Goal: Task Accomplishment & Management: Manage account settings

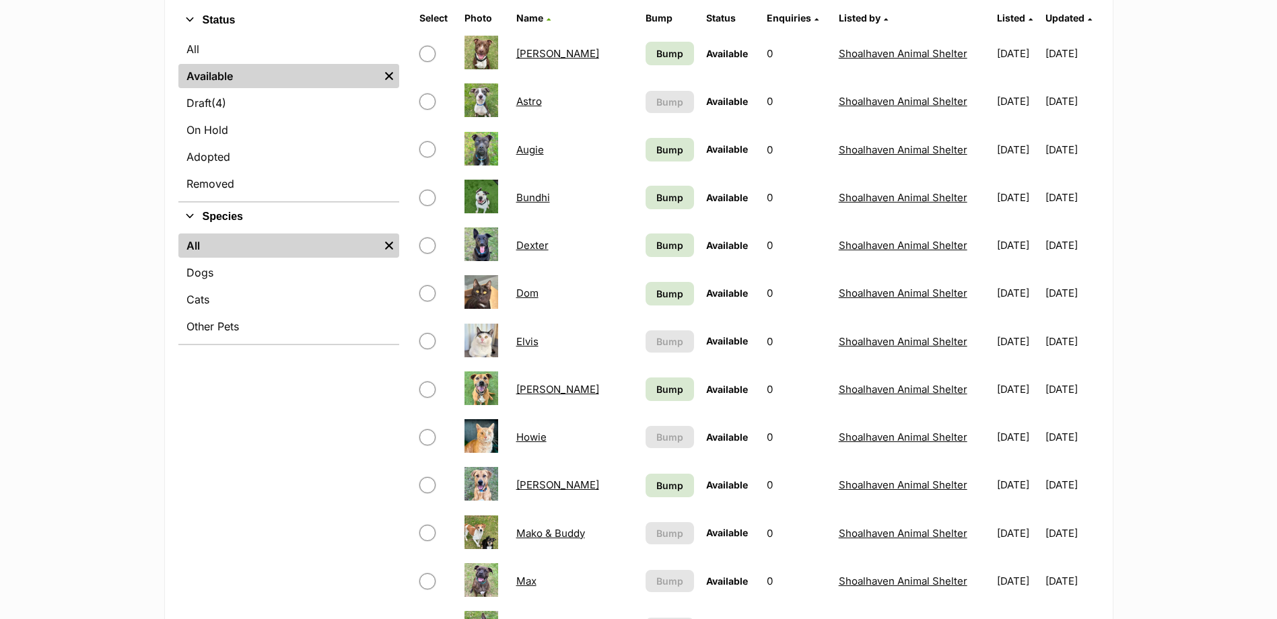
scroll to position [337, 0]
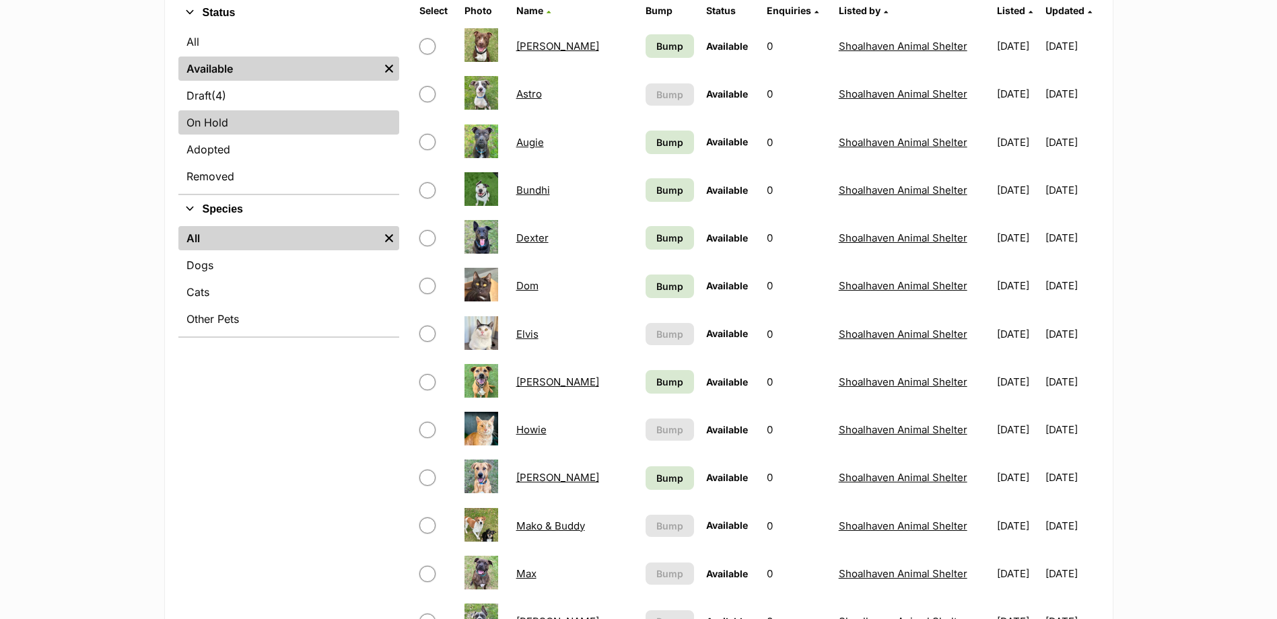
click at [226, 129] on link "On Hold" at bounding box center [288, 122] width 221 height 24
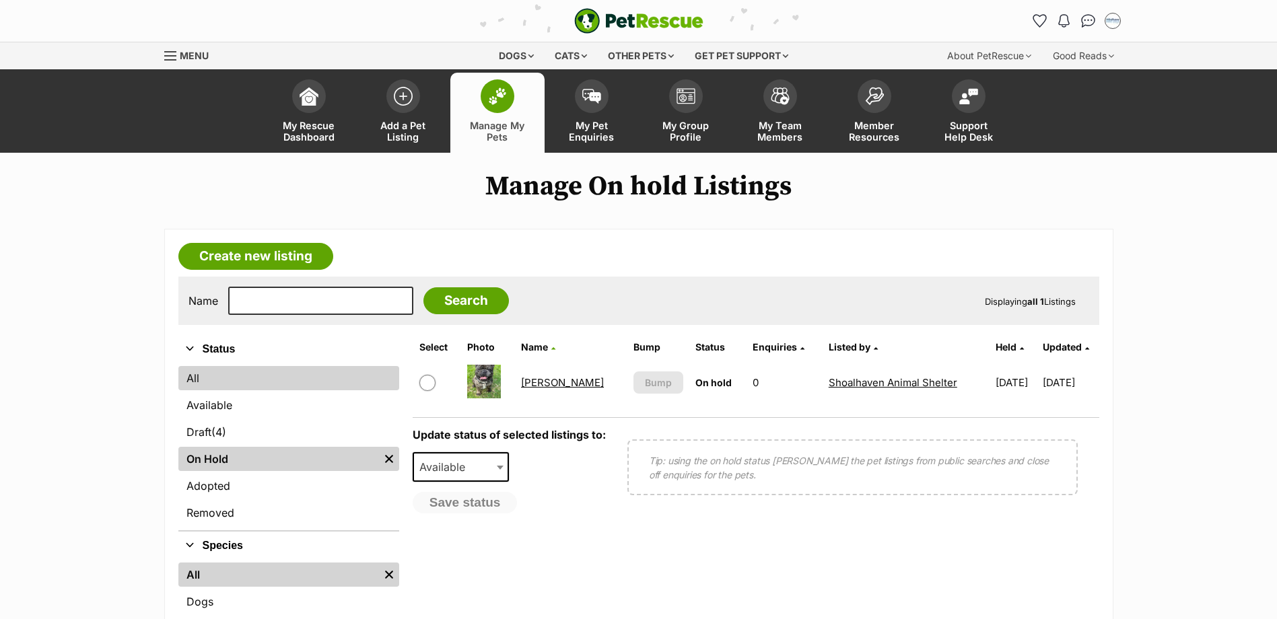
click at [199, 380] on link "All" at bounding box center [288, 378] width 221 height 24
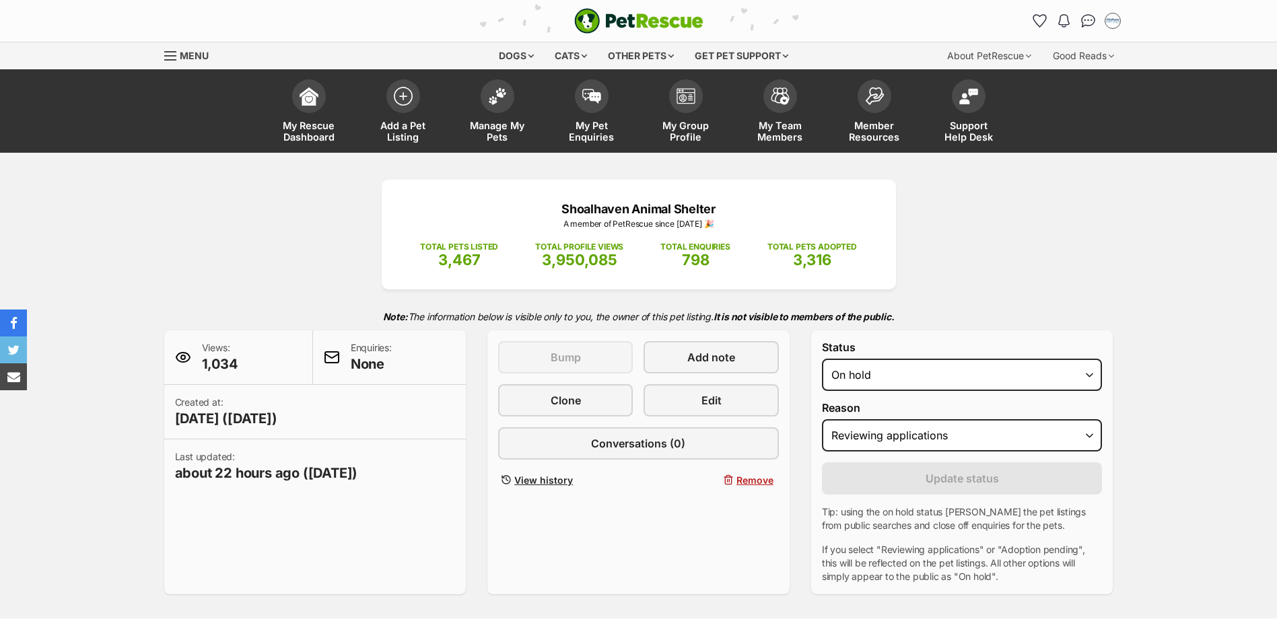
select select "reviewing_applications"
click at [946, 372] on select "Draft Available On hold Adopted" at bounding box center [962, 375] width 281 height 32
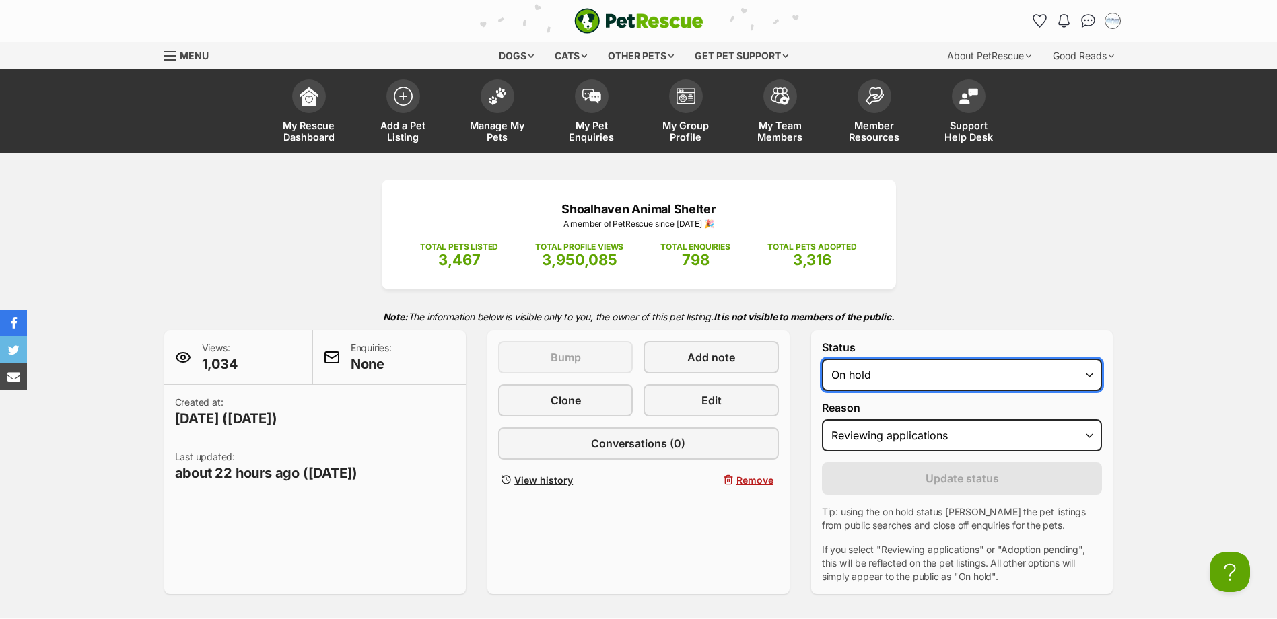
select select "active"
click at [822, 359] on select "Draft Available On hold Adopted" at bounding box center [962, 375] width 281 height 32
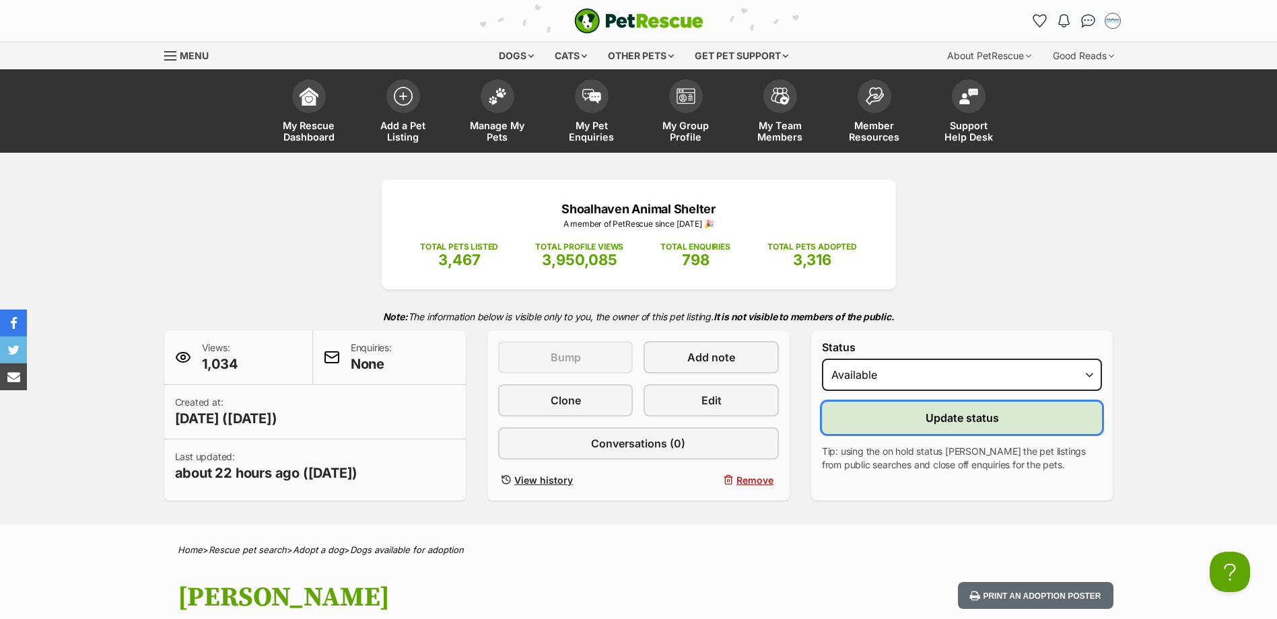
click at [880, 426] on button "Update status" at bounding box center [962, 418] width 281 height 32
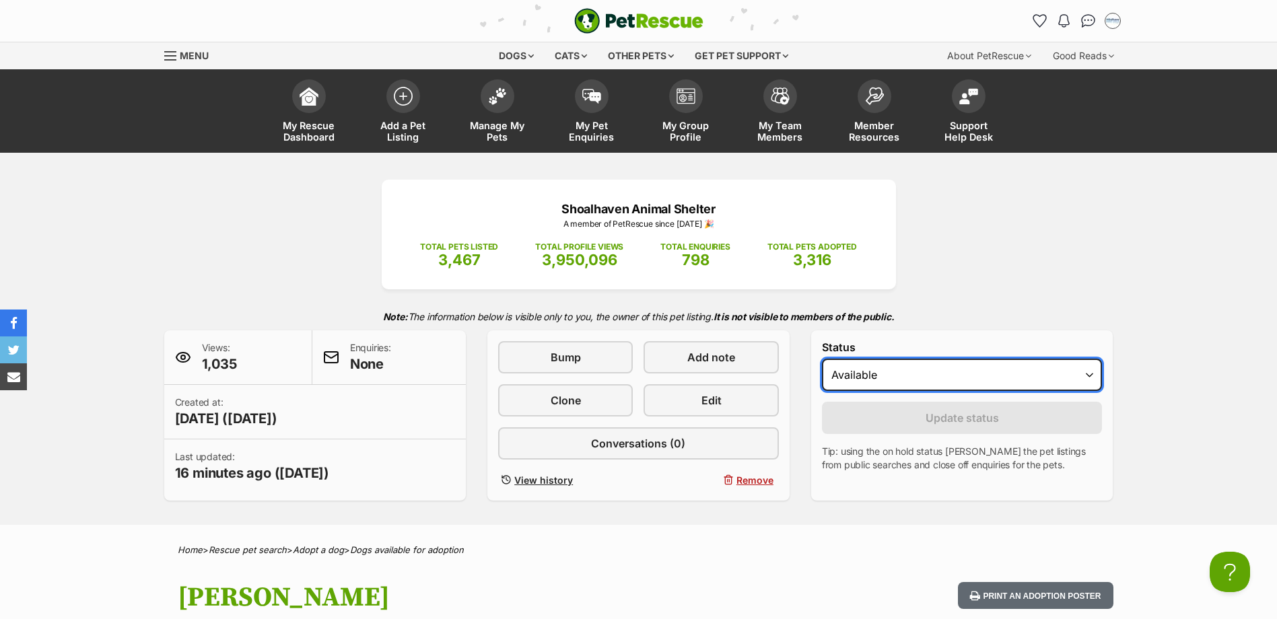
click at [939, 373] on select "Draft Available On hold Adopted" at bounding box center [962, 375] width 281 height 32
select select "rehomed"
click at [822, 359] on select "Draft Available On hold Adopted" at bounding box center [962, 375] width 281 height 32
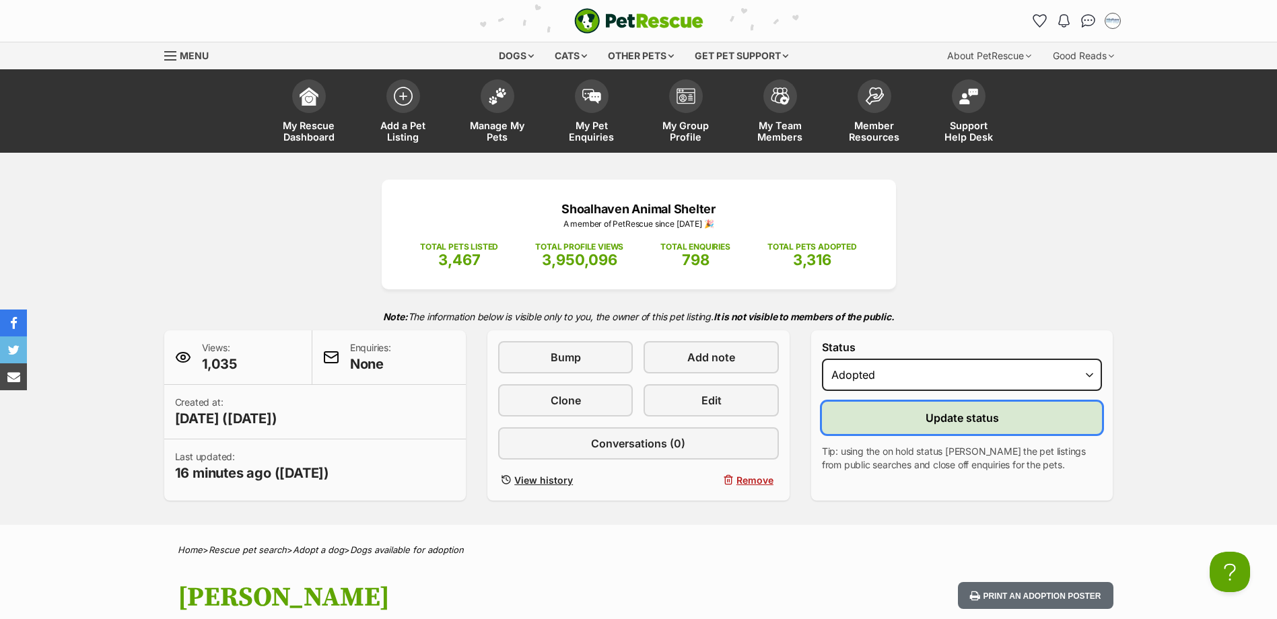
click at [909, 418] on button "Update status" at bounding box center [962, 418] width 281 height 32
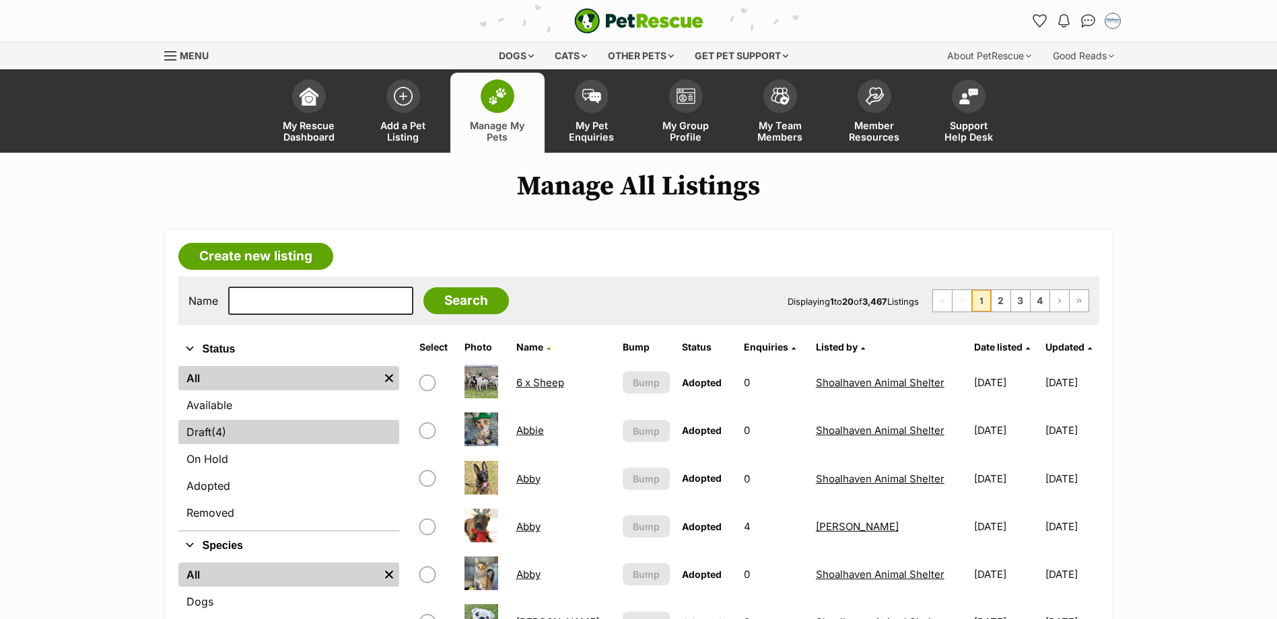
drag, startPoint x: 200, startPoint y: 430, endPoint x: 211, endPoint y: 413, distance: 20.0
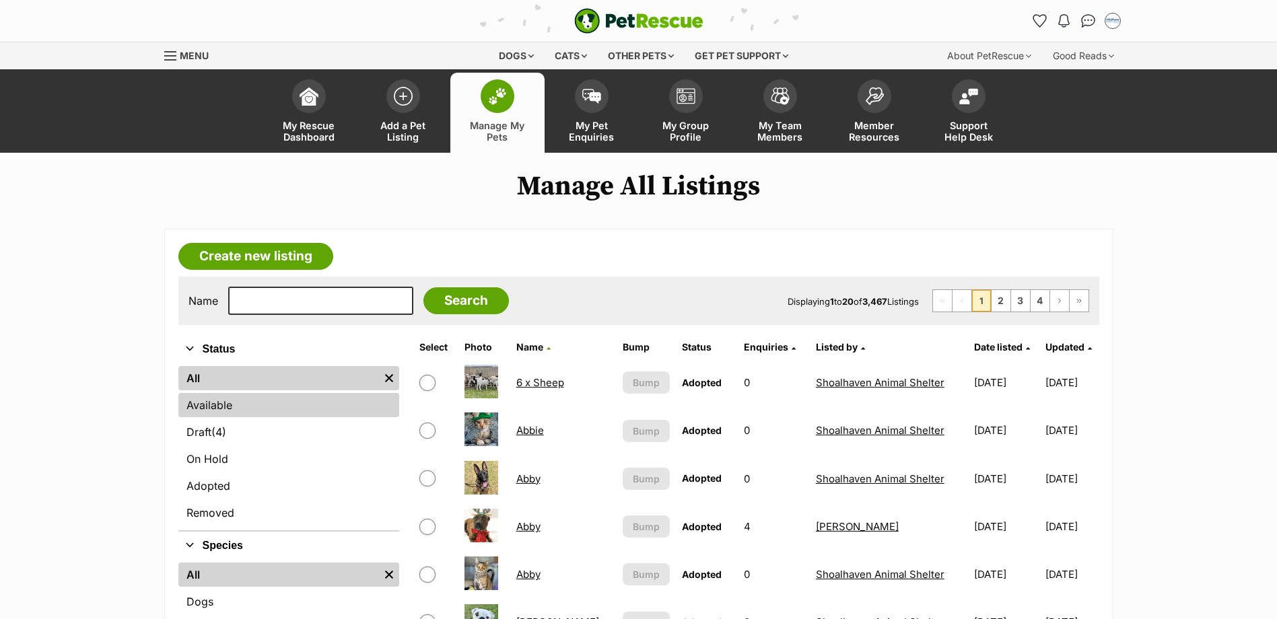
click at [200, 429] on link "Draft (4) Items" at bounding box center [288, 432] width 221 height 24
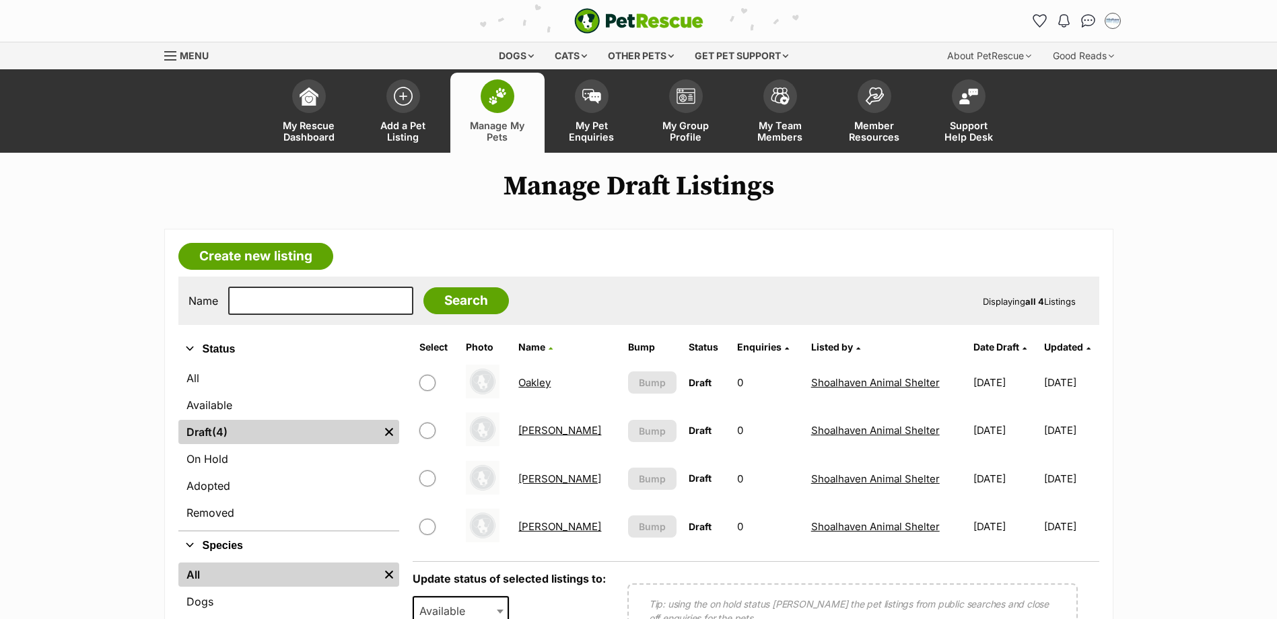
click at [215, 409] on link "Available" at bounding box center [288, 405] width 221 height 24
click at [237, 415] on link "Available" at bounding box center [288, 405] width 221 height 24
click at [256, 398] on link "Available" at bounding box center [288, 405] width 221 height 24
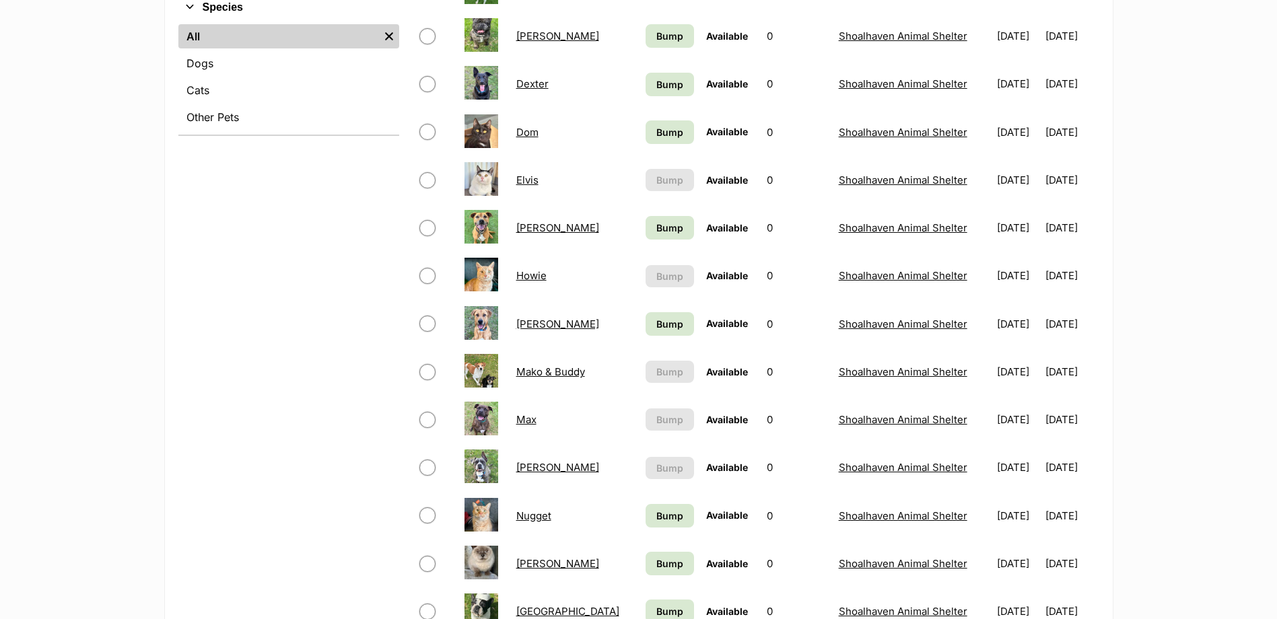
scroll to position [404, 0]
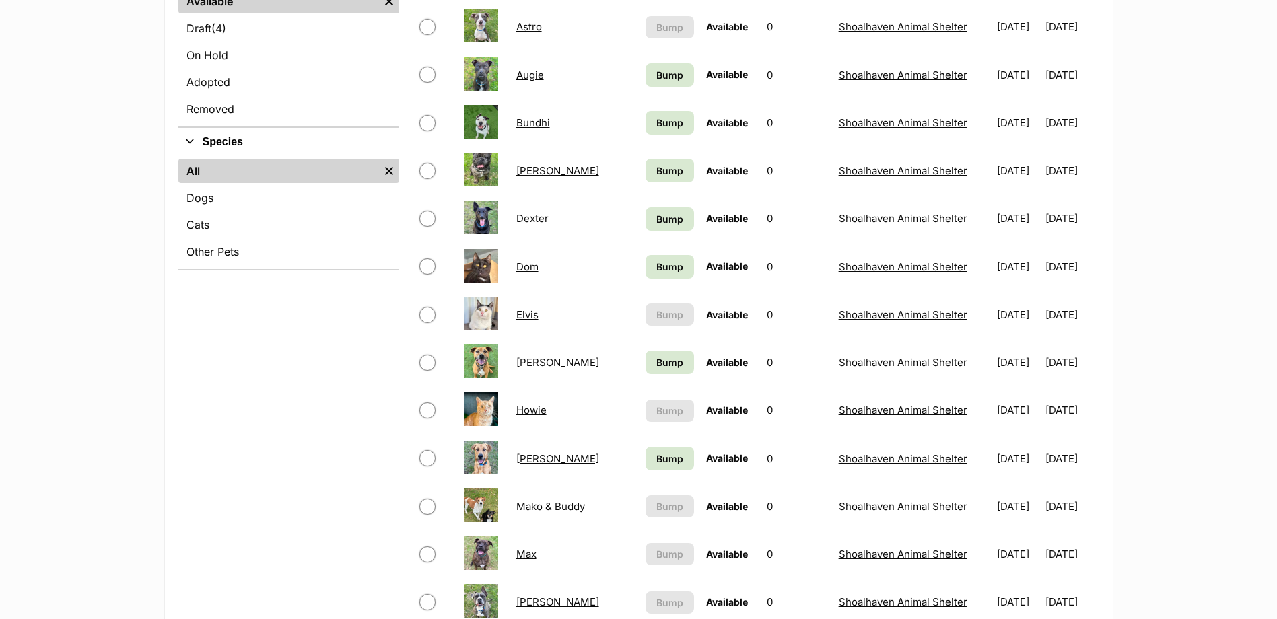
drag, startPoint x: 539, startPoint y: 163, endPoint x: 526, endPoint y: 170, distance: 15.0
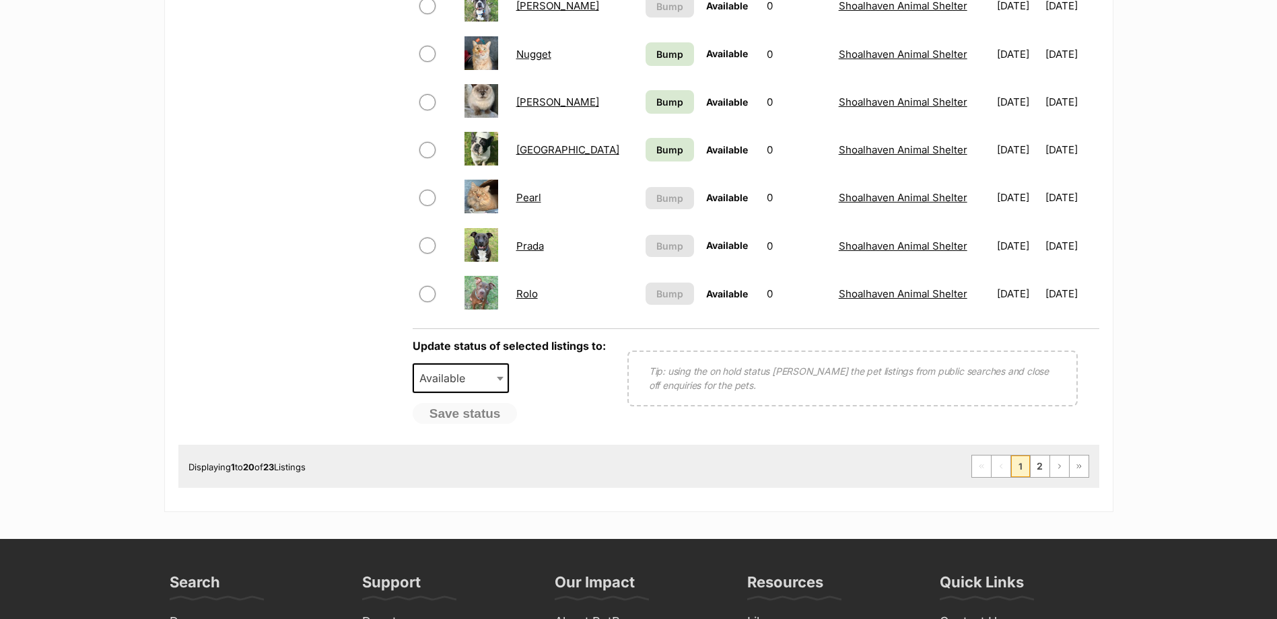
scroll to position [1010, 0]
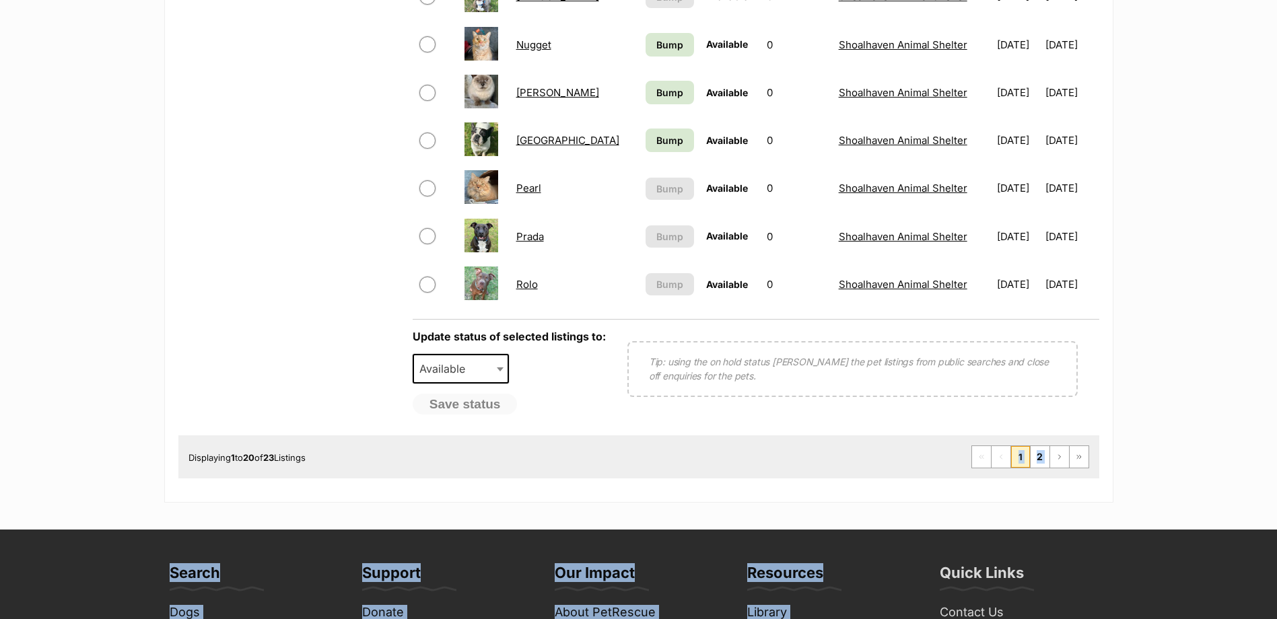
drag, startPoint x: 969, startPoint y: 471, endPoint x: 1034, endPoint y: 508, distance: 75.1
click at [1034, 508] on div "PetRescue home Notifications Read Check out our new members article - We've upd…" at bounding box center [638, 104] width 1277 height 2228
drag, startPoint x: 1034, startPoint y: 508, endPoint x: 1039, endPoint y: 464, distance: 44.7
click at [1039, 464] on link "2" at bounding box center [1039, 457] width 19 height 22
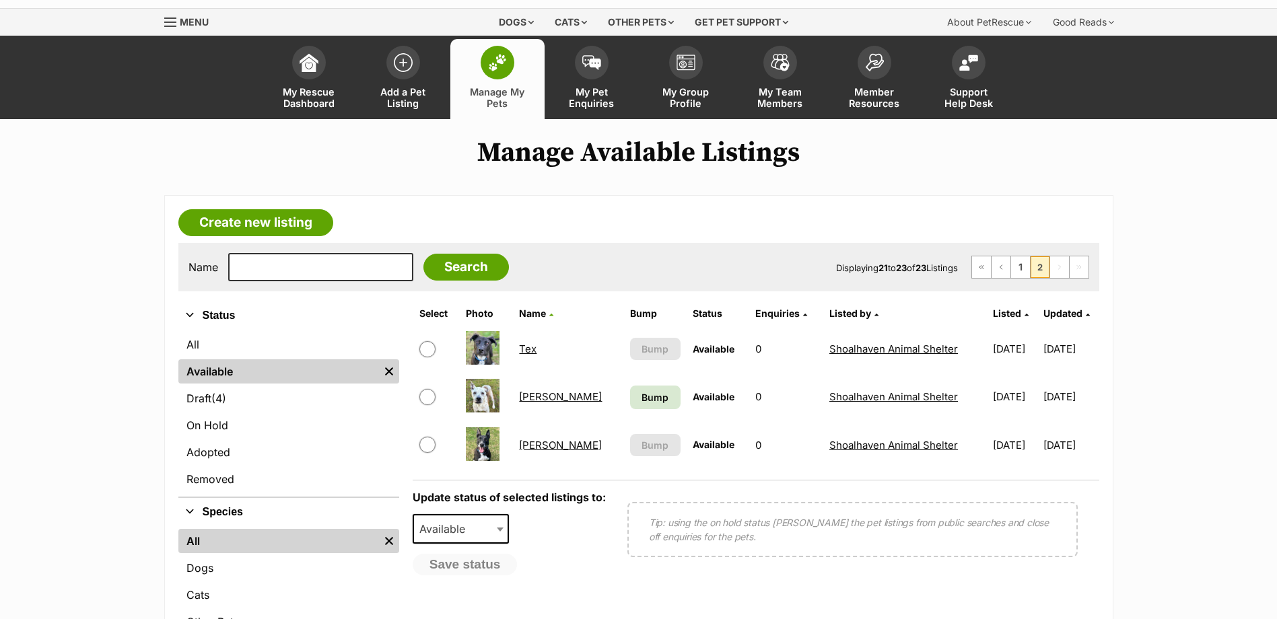
scroll to position [67, 0]
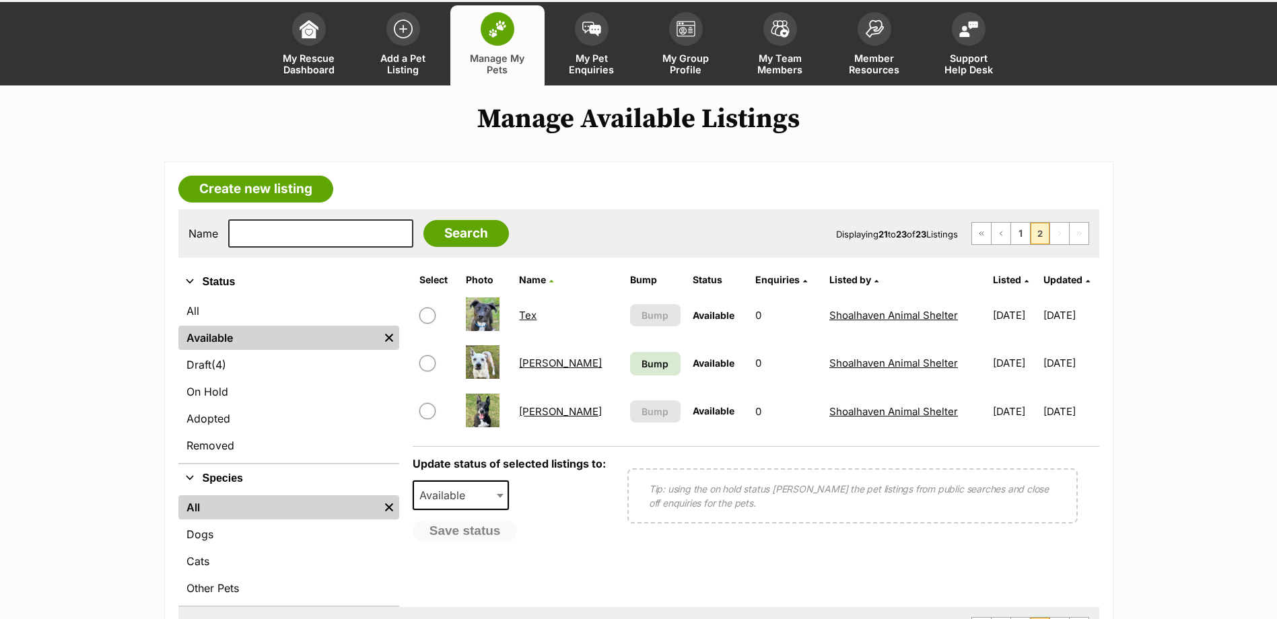
click at [541, 361] on link "[PERSON_NAME]" at bounding box center [560, 363] width 83 height 13
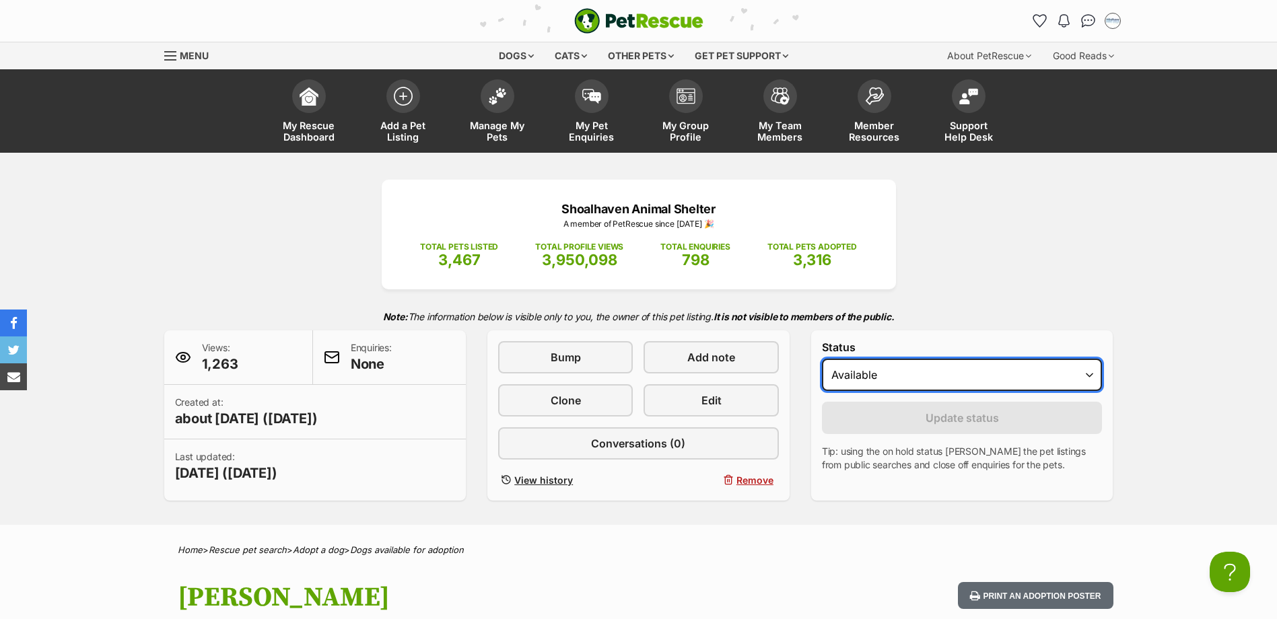
click at [843, 383] on select "Draft Available On hold Adopted" at bounding box center [962, 375] width 281 height 32
select select "rehomed"
click at [822, 359] on select "Draft Available On hold Adopted" at bounding box center [962, 375] width 281 height 32
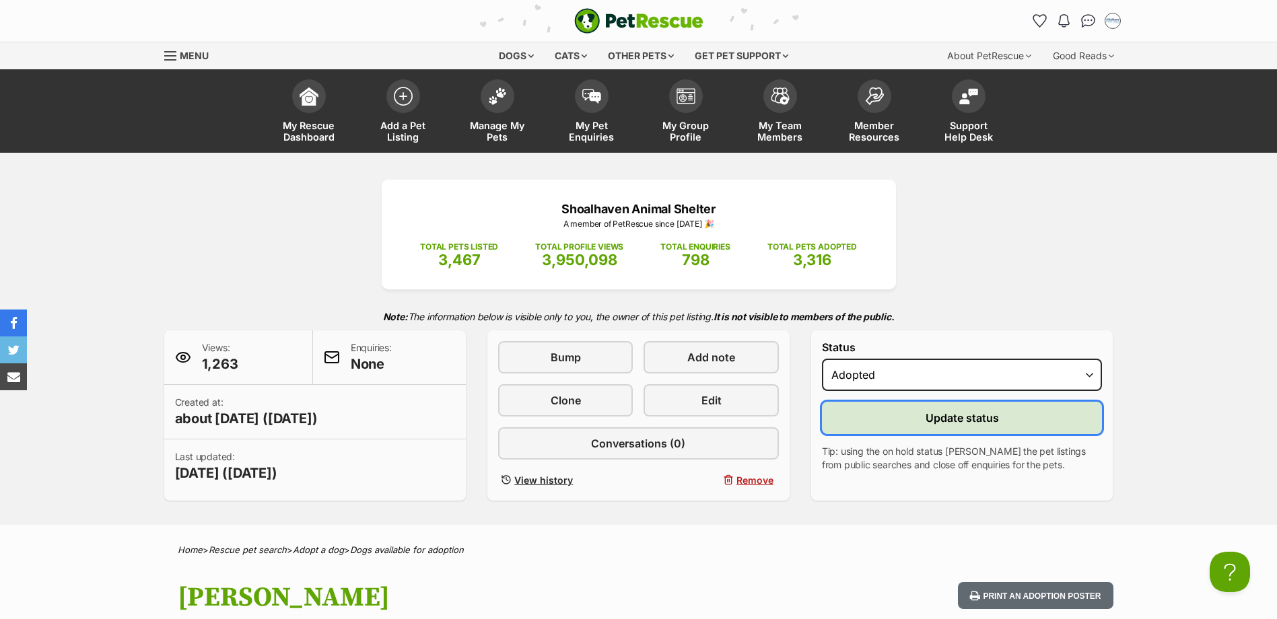
click at [867, 423] on button "Update status" at bounding box center [962, 418] width 281 height 32
